Goal: Complete application form

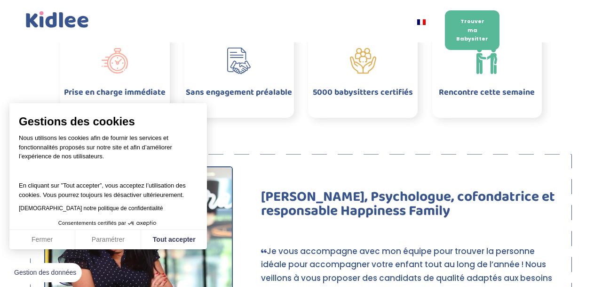
scroll to position [576, 0]
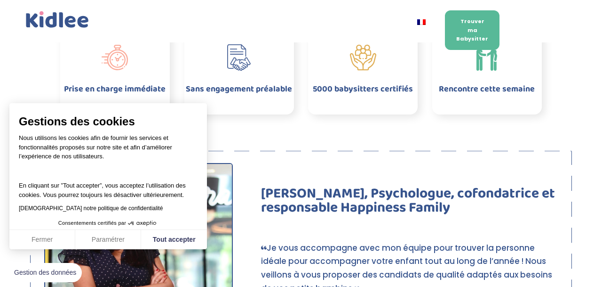
click at [67, 240] on button "Fermer" at bounding box center [42, 240] width 66 height 20
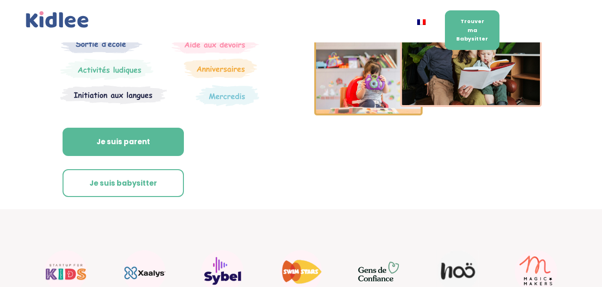
scroll to position [122, 0]
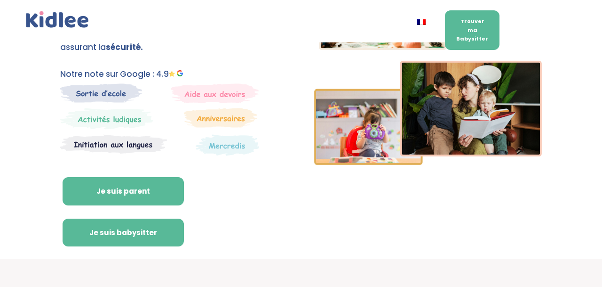
click at [146, 229] on link "Je suis babysitter" at bounding box center [123, 232] width 121 height 28
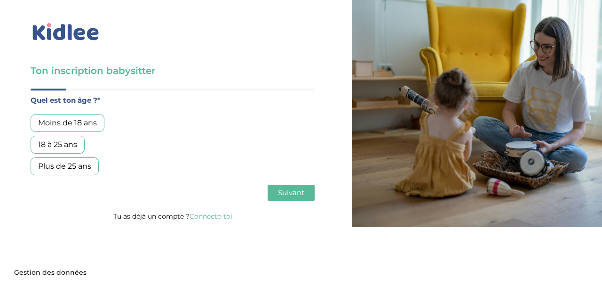
click at [62, 138] on div "18 à 25 ans" at bounding box center [58, 144] width 54 height 18
click at [286, 195] on span "Suivant" at bounding box center [291, 192] width 26 height 9
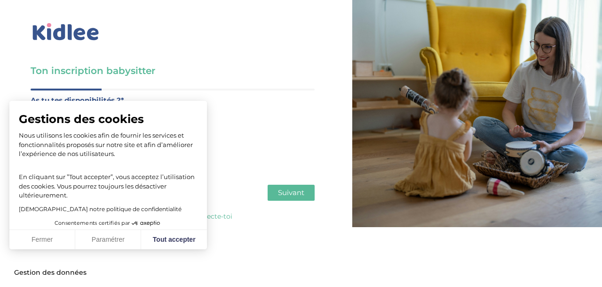
click at [56, 244] on button "Fermer" at bounding box center [42, 240] width 66 height 20
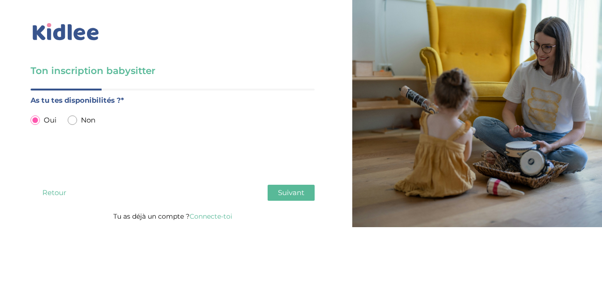
click at [290, 198] on button "Suivant" at bounding box center [291, 192] width 47 height 16
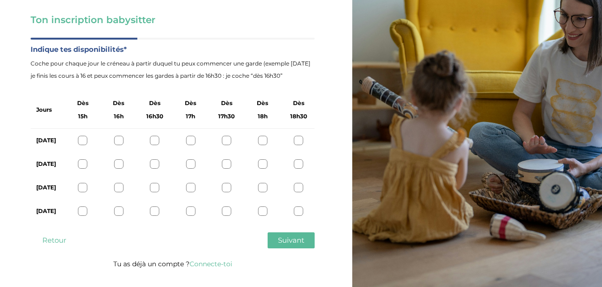
scroll to position [51, 0]
click at [88, 121] on span "15h" at bounding box center [82, 116] width 9 height 12
click at [122, 140] on div at bounding box center [118, 139] width 9 height 9
click at [85, 164] on div at bounding box center [82, 163] width 9 height 9
click at [82, 192] on div "[DATE]" at bounding box center [173, 187] width 284 height 24
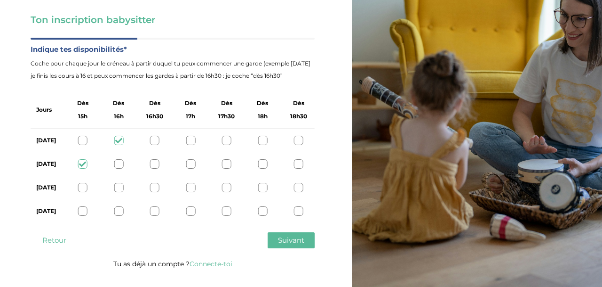
click at [83, 215] on div at bounding box center [82, 210] width 9 height 9
click at [284, 244] on span "Suivant" at bounding box center [291, 239] width 26 height 9
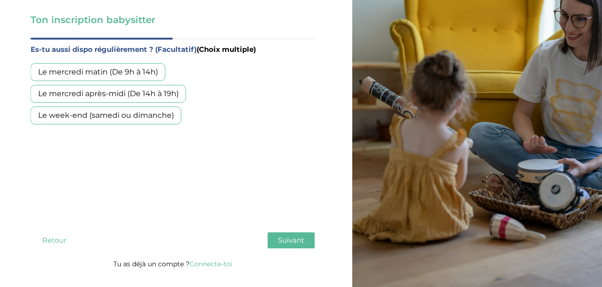
click at [119, 93] on div "Le mercredi après-midi (De 14h à 19h)" at bounding box center [109, 94] width 156 height 18
click at [271, 248] on button "Suivant" at bounding box center [291, 240] width 47 height 16
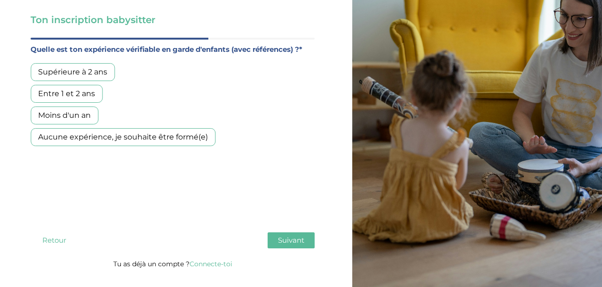
click at [54, 248] on button "Retour" at bounding box center [54, 240] width 47 height 16
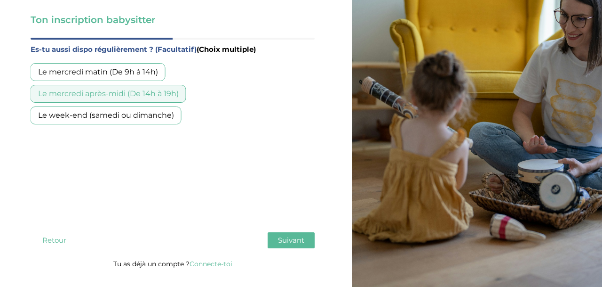
click at [142, 116] on div "Le week-end (samedi ou dimanche)" at bounding box center [106, 115] width 151 height 18
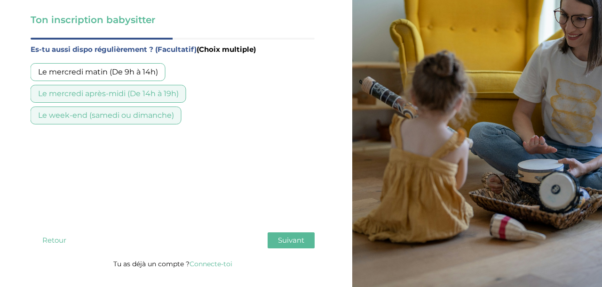
click at [277, 248] on button "Suivant" at bounding box center [291, 240] width 47 height 16
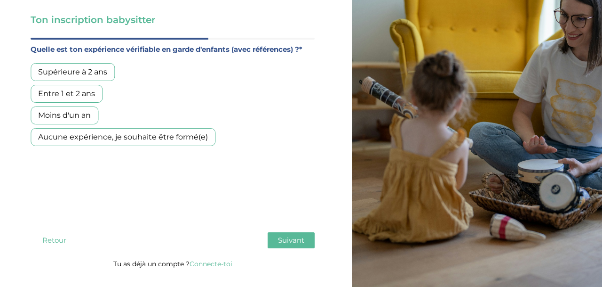
click at [138, 140] on div "Aucune expérience, je souhaite être formé(e)" at bounding box center [123, 137] width 185 height 18
click at [295, 244] on span "Suivant" at bounding box center [291, 239] width 26 height 9
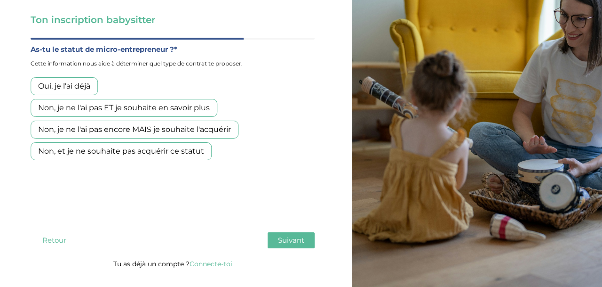
click at [196, 111] on div "Non, je ne l'ai pas ET je souhaite en savoir plus" at bounding box center [124, 108] width 187 height 18
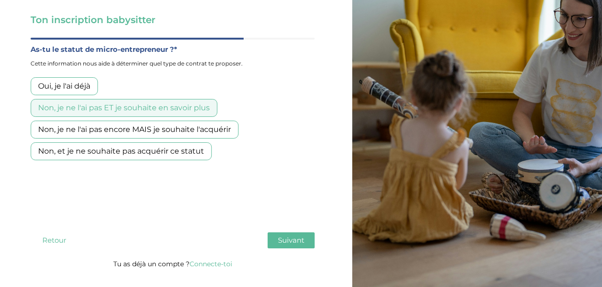
click at [283, 244] on span "Suivant" at bounding box center [291, 239] width 26 height 9
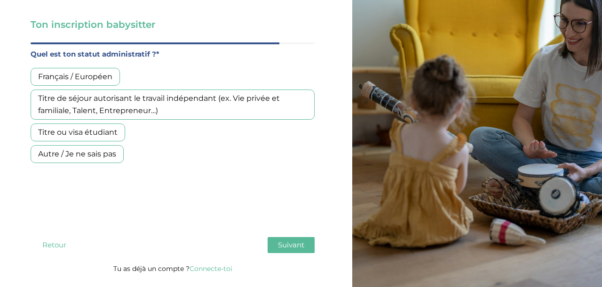
scroll to position [45, 0]
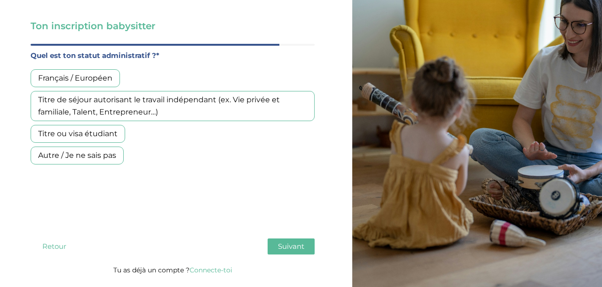
click at [75, 86] on div "Français / Européen" at bounding box center [75, 78] width 89 height 18
click at [292, 254] on button "Suivant" at bounding box center [291, 246] width 47 height 16
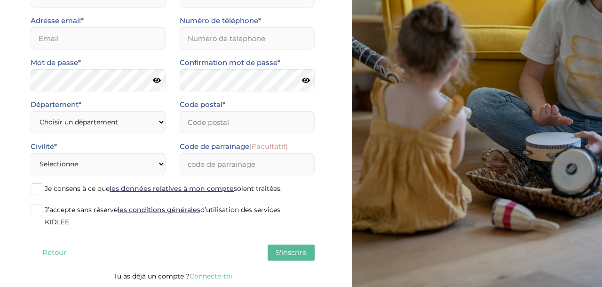
scroll to position [121, 0]
click at [34, 208] on span at bounding box center [37, 210] width 12 height 12
click at [0, 0] on input "J’accepte sans réserve les conditions générales d’utilisation des services KIDL…" at bounding box center [0, 0] width 0 height 0
click at [34, 196] on label "Je consens à ce que les données relatives à mon compte soient traitées." at bounding box center [173, 189] width 284 height 14
click at [0, 0] on input "Je consens à ce que les données relatives à mon compte soient traitées." at bounding box center [0, 0] width 0 height 0
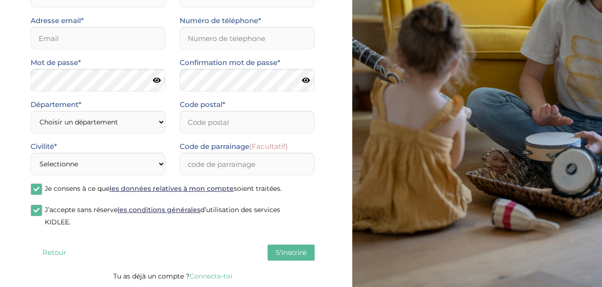
click at [34, 196] on label "Je consens à ce que les données relatives à mon compte soient traitées." at bounding box center [173, 189] width 284 height 14
click at [0, 0] on input "Je consens à ce que les données relatives à mon compte soient traitées." at bounding box center [0, 0] width 0 height 0
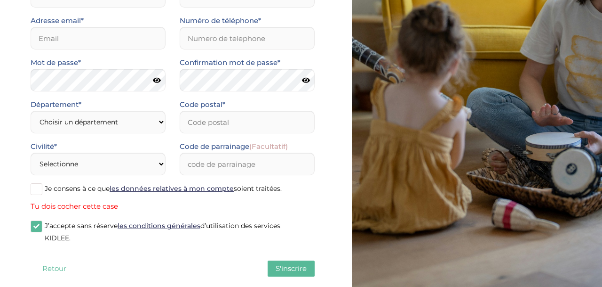
click at [37, 193] on span at bounding box center [37, 189] width 12 height 12
click at [0, 0] on input "Je consens à ce que les données relatives à mon compte soient traitées." at bounding box center [0, 0] width 0 height 0
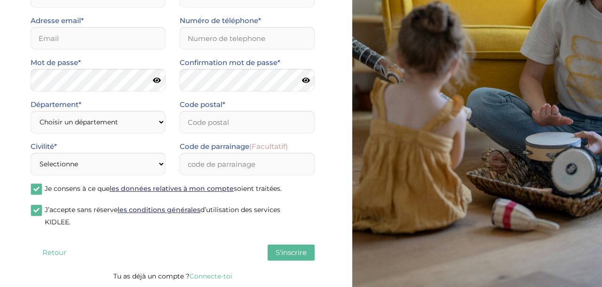
click at [35, 210] on span at bounding box center [37, 210] width 12 height 12
click at [0, 0] on input "J’accepte sans réserve les conditions générales d’utilisation des services KIDL…" at bounding box center [0, 0] width 0 height 0
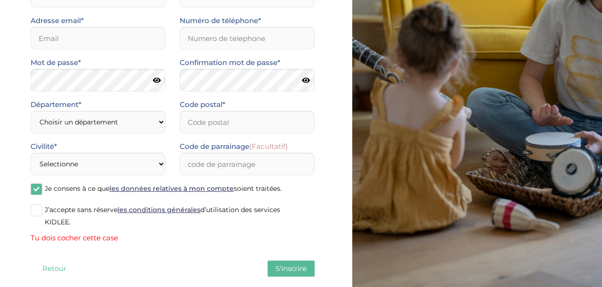
click at [35, 210] on span at bounding box center [37, 210] width 12 height 12
click at [0, 0] on input "J’accepte sans réserve les conditions générales d’utilisation des services KIDL…" at bounding box center [0, 0] width 0 height 0
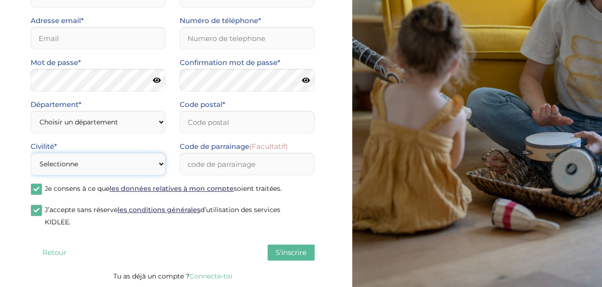
select select "1"
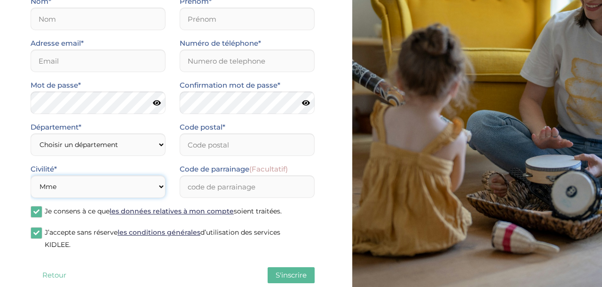
scroll to position [98, 0]
select select "0"
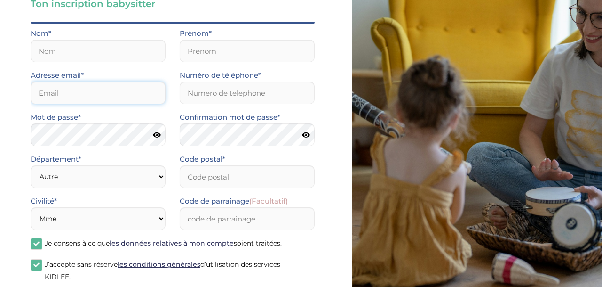
scroll to position [69, 0]
